Goal: Entertainment & Leisure: Consume media (video, audio)

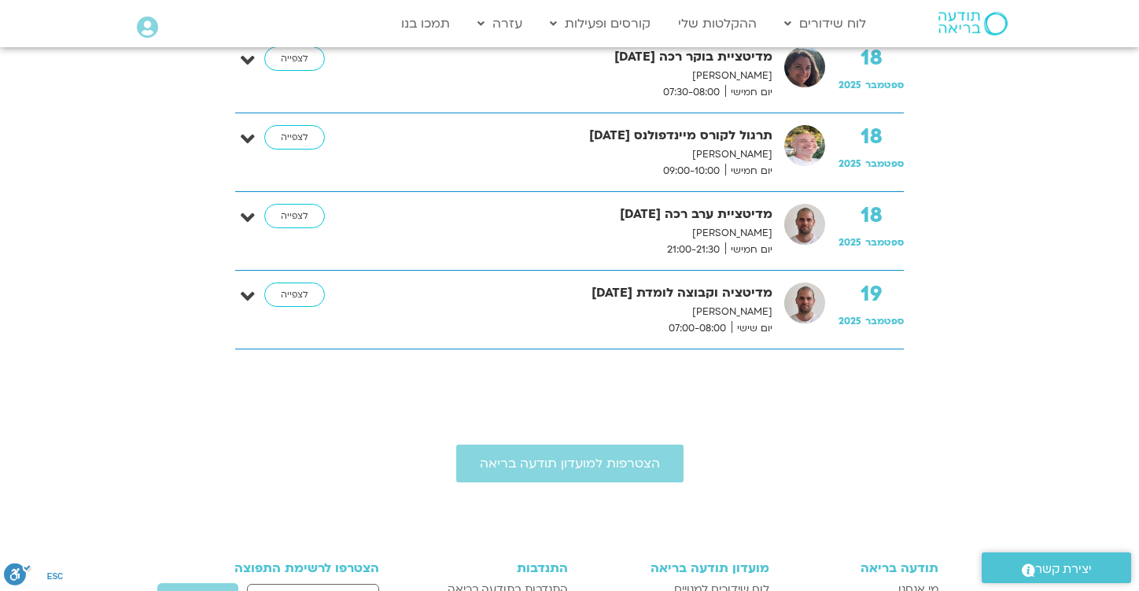
scroll to position [3178, 0]
click at [280, 216] on link "לצפייה" at bounding box center [294, 217] width 61 height 25
